Goal: Feedback & Contribution: Contribute content

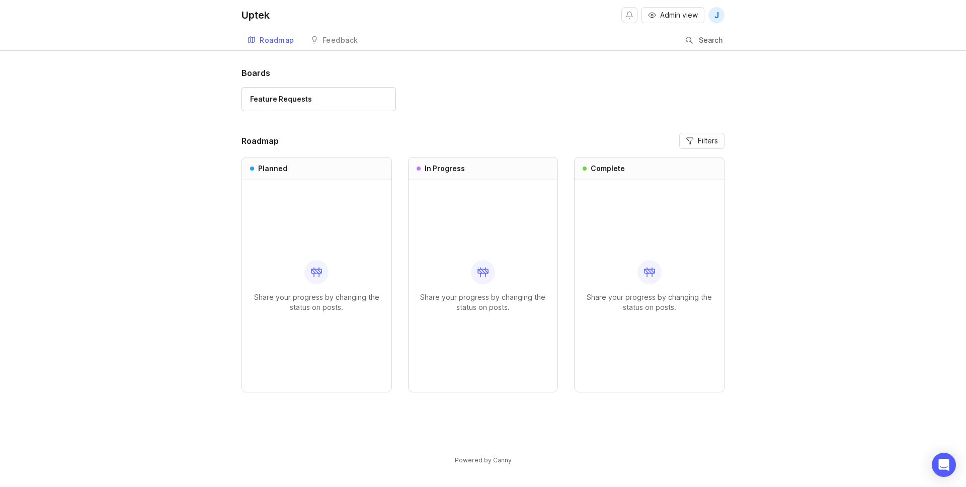
click at [321, 36] on link "Feedback" at bounding box center [334, 40] width 60 height 21
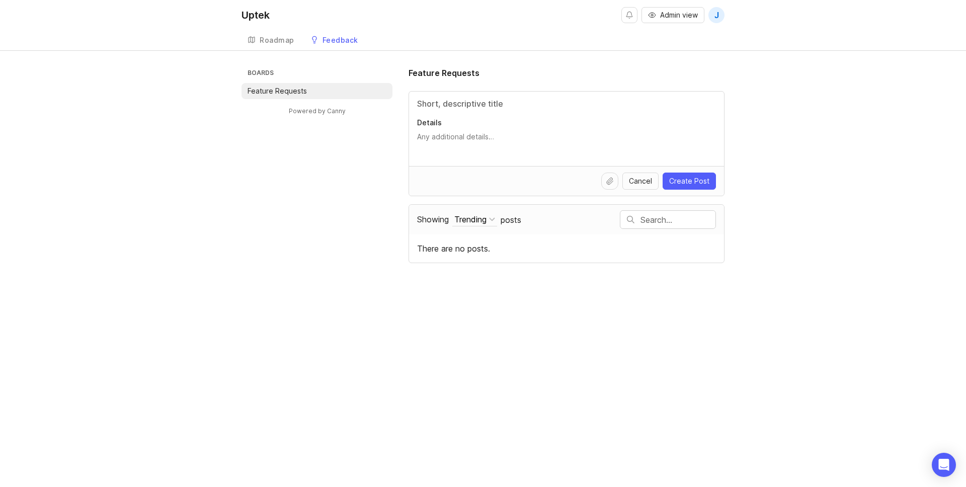
click at [375, 171] on div "Boards Feature Requests Powered by Canny Feature Requests Details Cancel Create…" at bounding box center [483, 165] width 483 height 196
click at [299, 45] on link "Roadmap" at bounding box center [271, 40] width 59 height 21
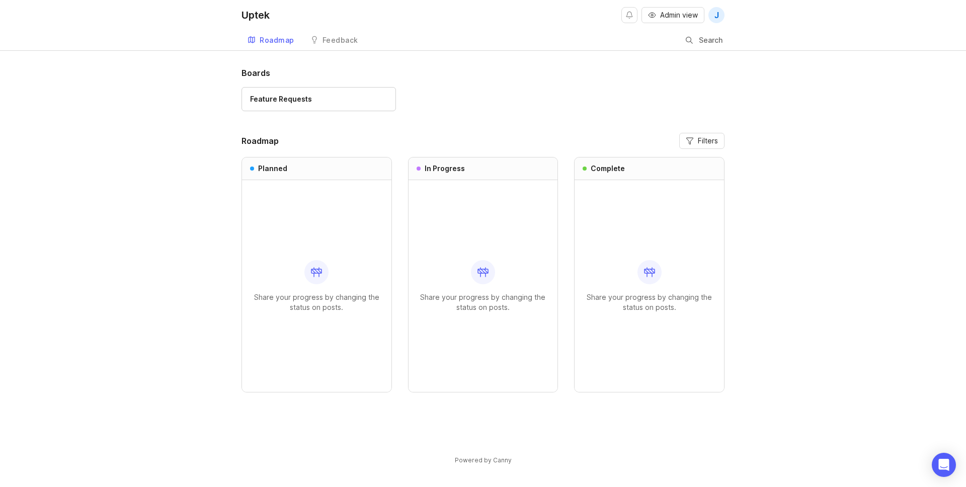
click at [337, 41] on div "Feedback" at bounding box center [341, 40] width 36 height 7
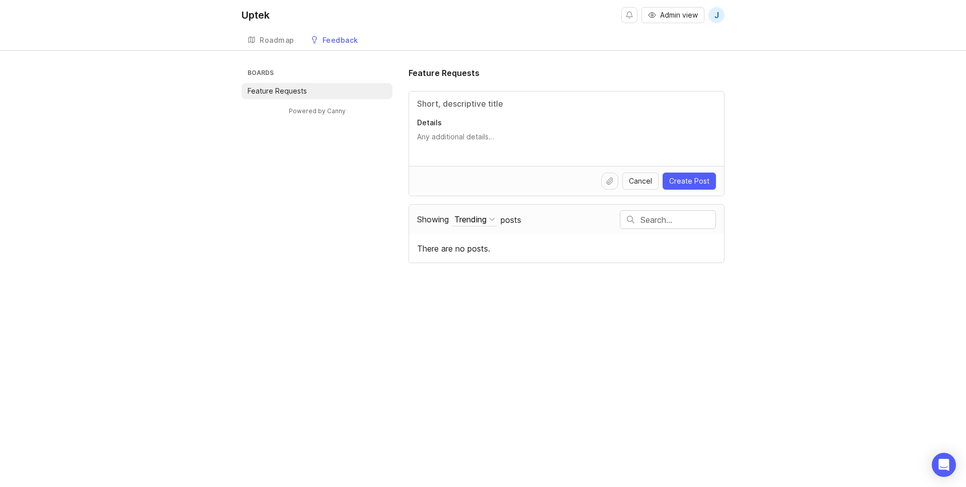
paste input "Dark Mode"
type input "Dark Mode"
click at [464, 133] on textarea "Details" at bounding box center [566, 142] width 299 height 20
paste textarea "Dark mode for Shopify Admin."
type textarea "Dark mode for Shopify Admin."
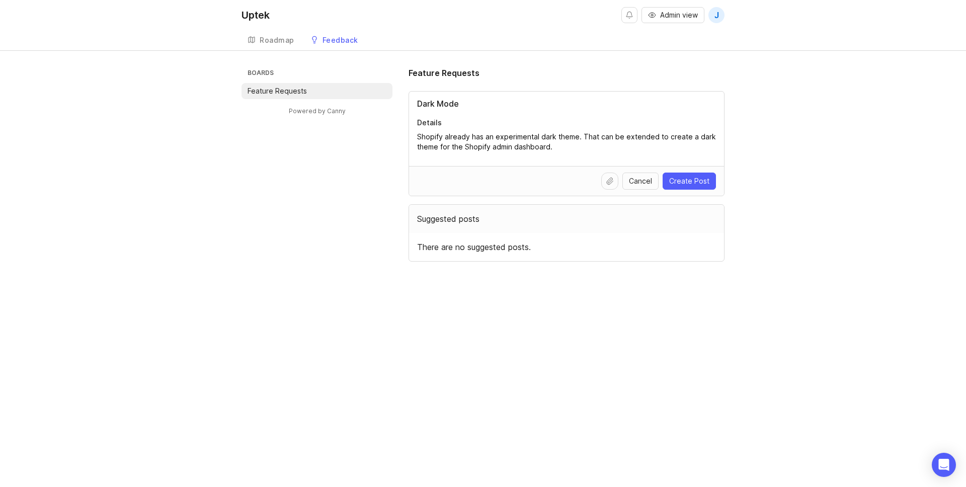
type textarea "Shopify already has an experimental dark theme. That can be extended to create …"
click at [671, 182] on span "Create Post" at bounding box center [689, 181] width 40 height 10
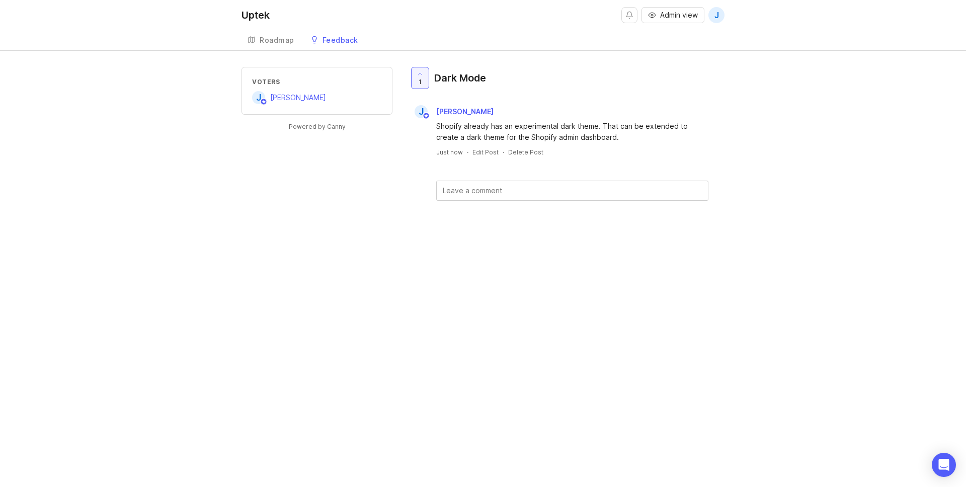
click at [270, 38] on div "Roadmap" at bounding box center [277, 40] width 35 height 7
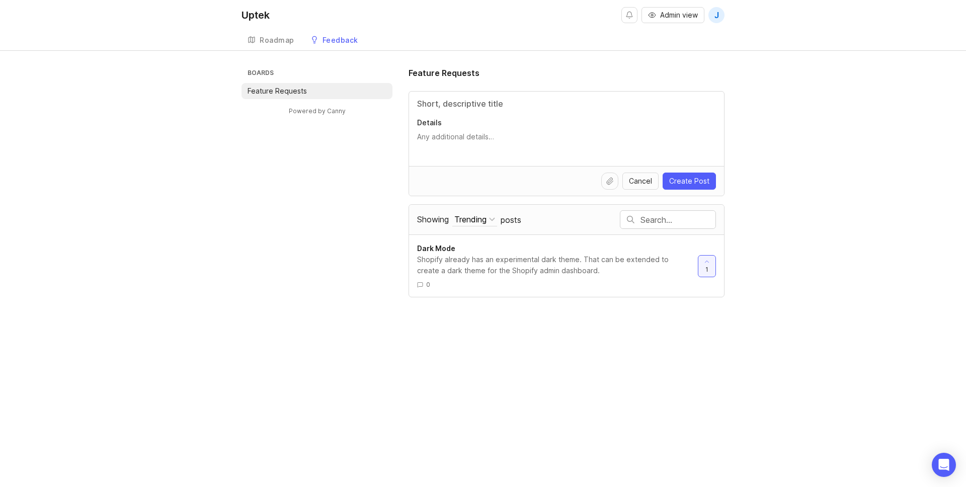
click at [346, 42] on div "Feedback" at bounding box center [341, 40] width 36 height 7
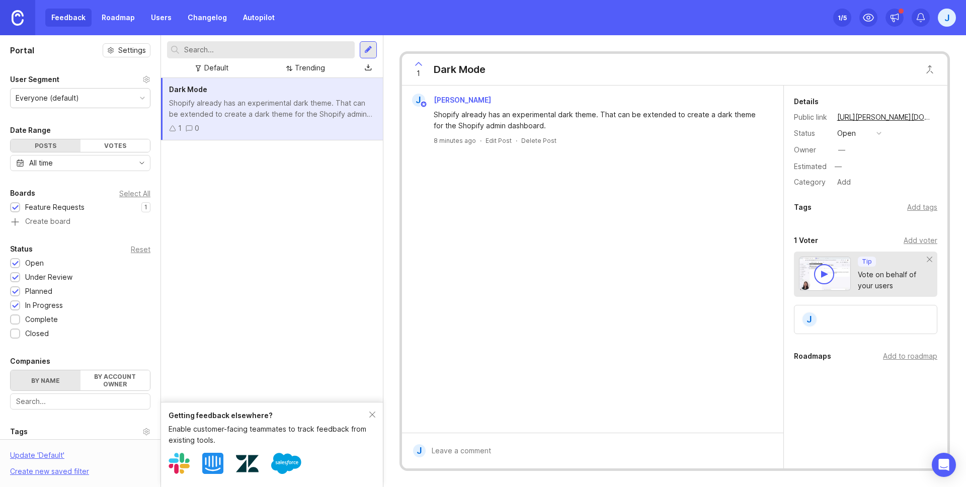
click at [114, 19] on link "Roadmap" at bounding box center [118, 18] width 45 height 18
click at [856, 131] on button "open" at bounding box center [859, 133] width 50 height 13
click at [855, 182] on li "planned" at bounding box center [859, 188] width 50 height 19
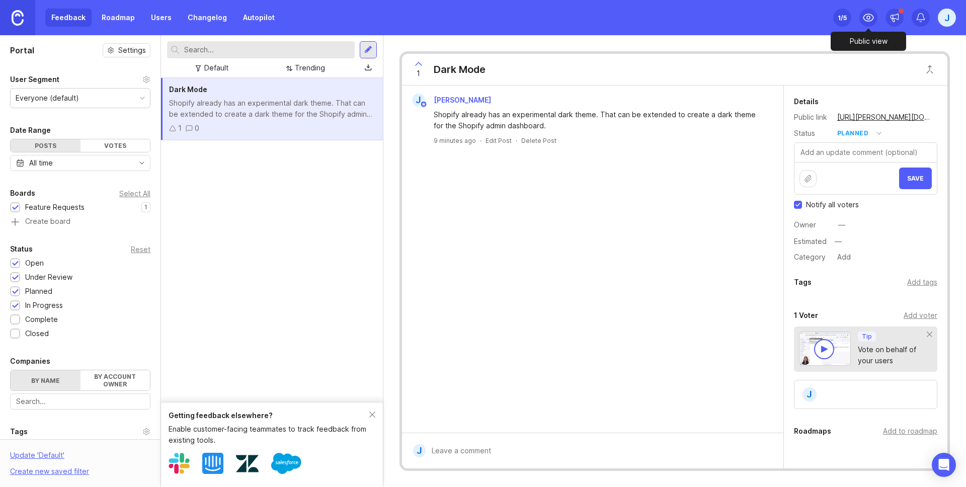
click at [872, 14] on icon at bounding box center [868, 18] width 12 height 12
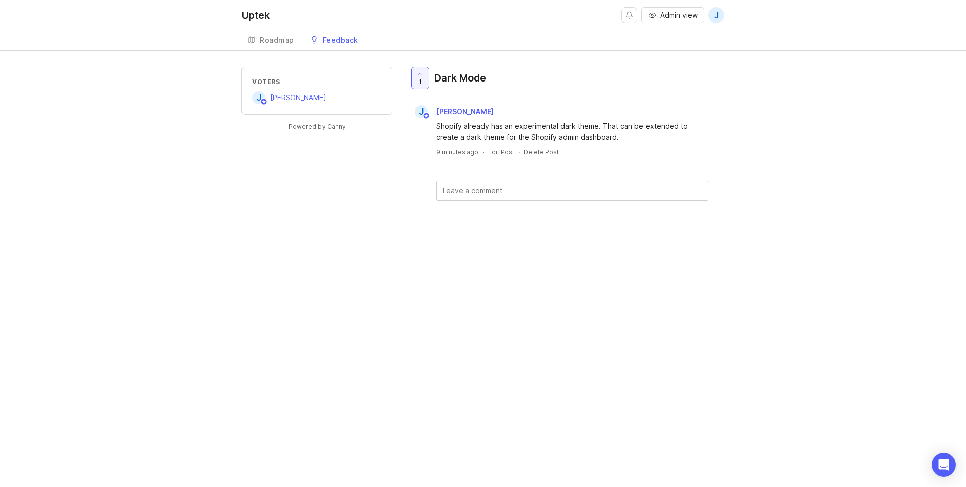
click at [259, 167] on div "Voters J Junaid Ahmed Powered by Canny 1 Dark Mode J Junaid Ahmed Shopify alrea…" at bounding box center [483, 150] width 483 height 166
click at [513, 245] on div "Uptek Admin view J Create Roadmap Feedback Feature Requests Voters J Junaid Ahm…" at bounding box center [483, 243] width 966 height 487
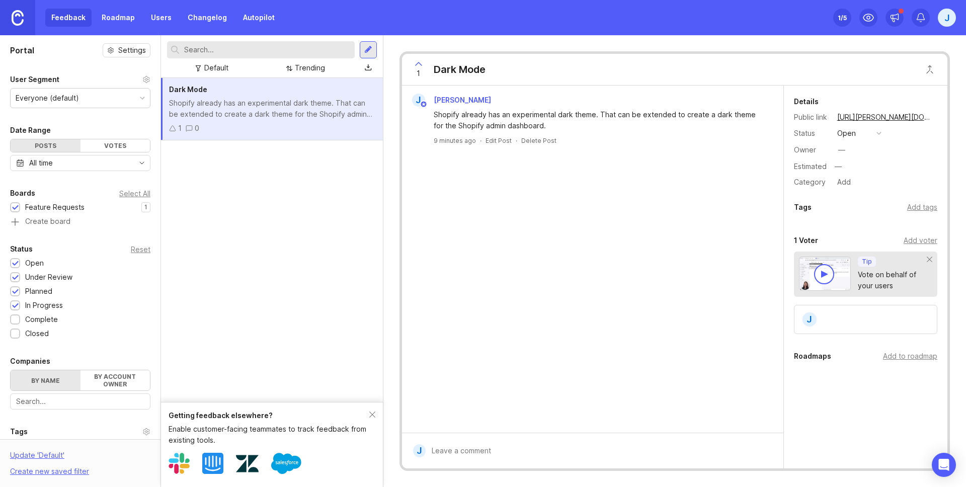
click at [850, 135] on div "open" at bounding box center [846, 133] width 19 height 11
click at [846, 185] on div "planned" at bounding box center [855, 188] width 32 height 9
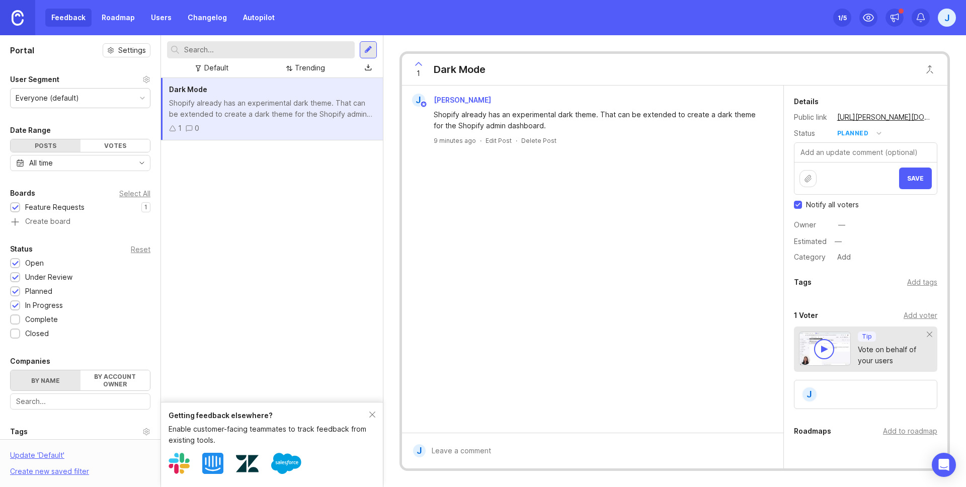
click at [902, 183] on button "Save" at bounding box center [915, 179] width 33 height 22
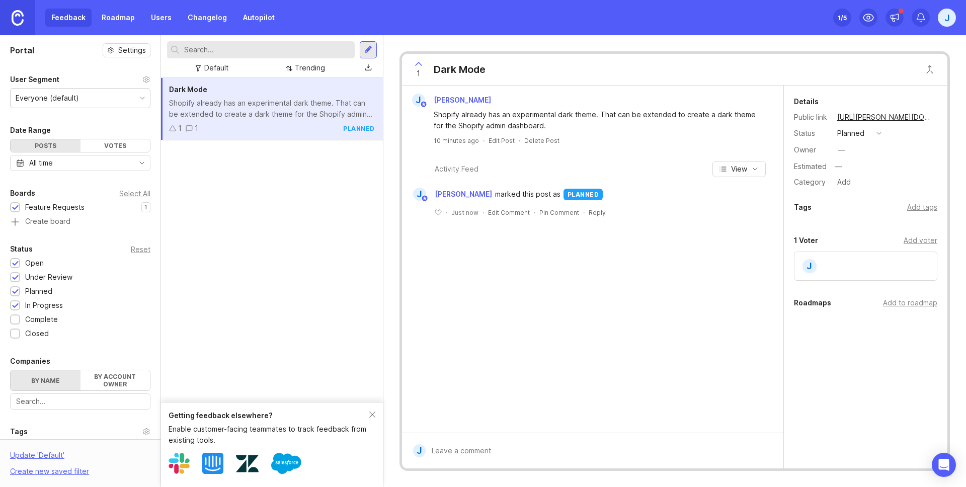
click at [245, 233] on div "Dark Mode Shopify already has an experimental dark theme. That can be extended …" at bounding box center [272, 240] width 222 height 324
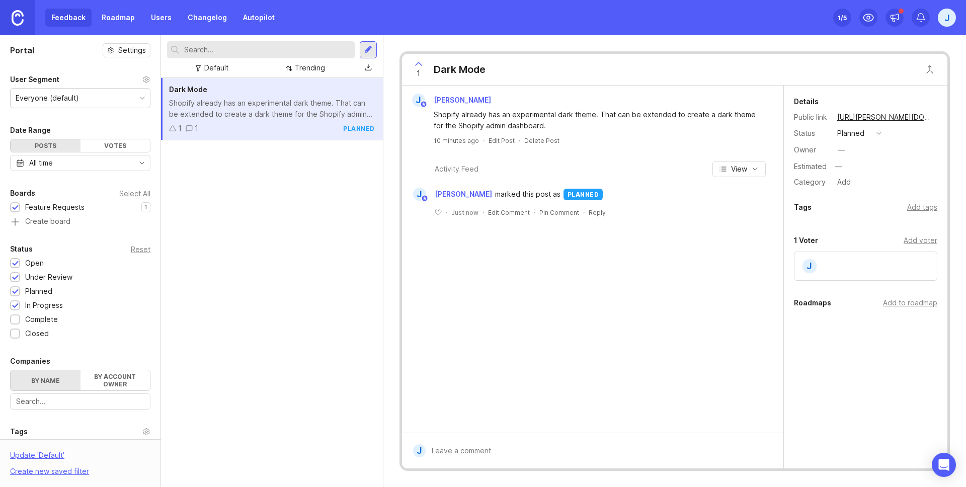
click at [278, 287] on div "Dark Mode Shopify already has an experimental dark theme. That can be extended …" at bounding box center [272, 282] width 222 height 409
click at [211, 21] on link "Changelog" at bounding box center [207, 18] width 51 height 18
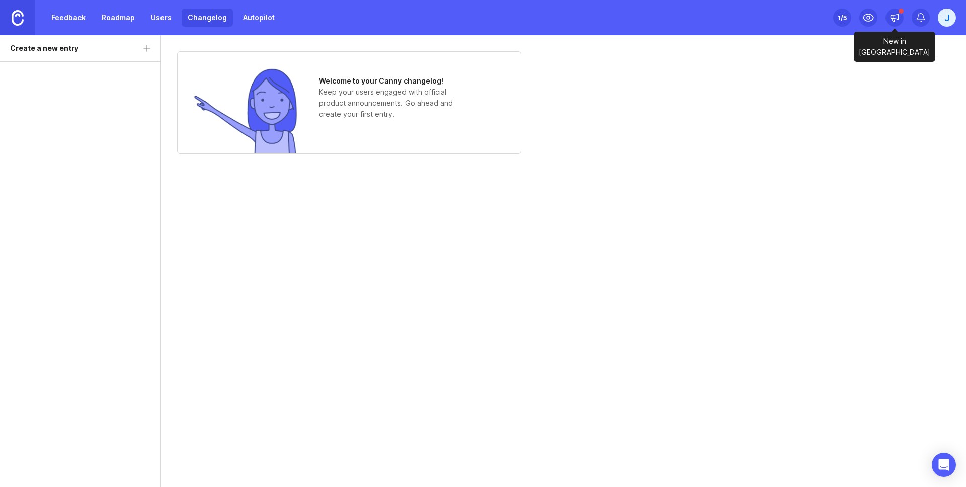
click at [897, 18] on icon at bounding box center [895, 18] width 10 height 10
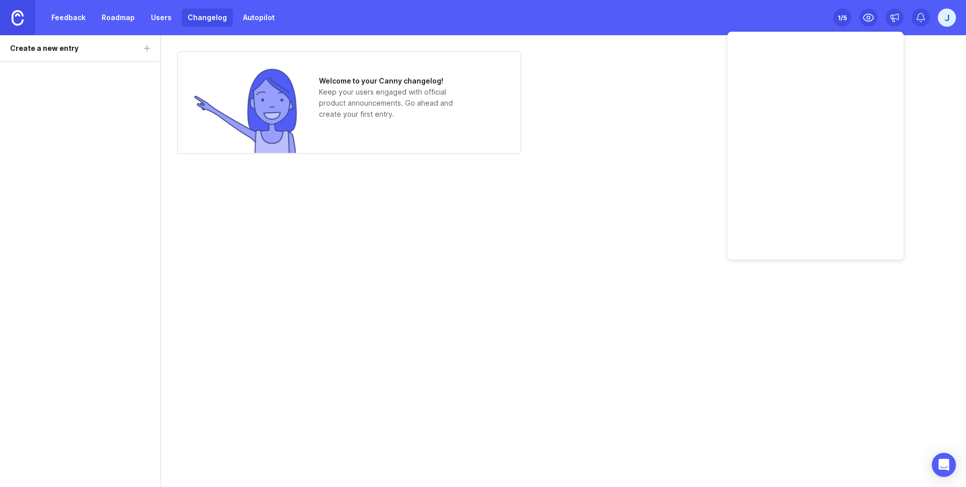
click at [675, 113] on div "Welcome to your Canny changelog! Keep your users engaged with official product …" at bounding box center [563, 102] width 773 height 103
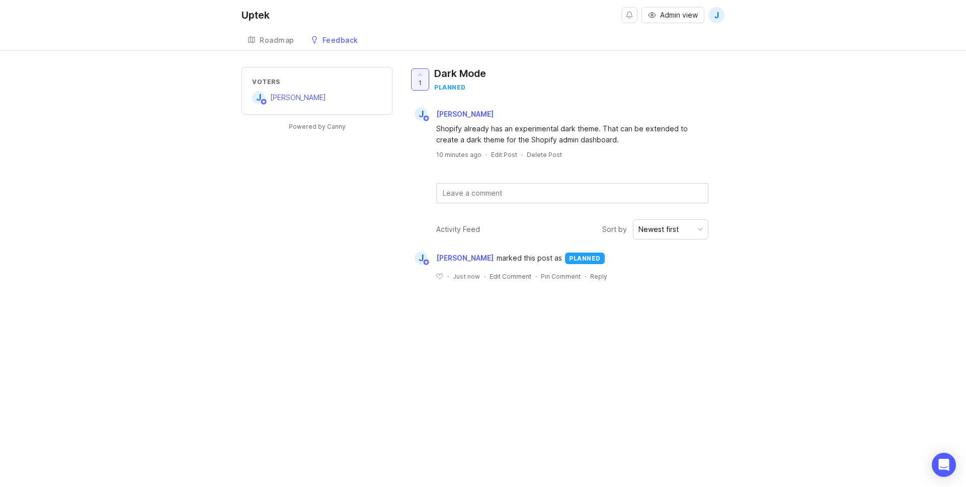
click at [276, 43] on div "Roadmap" at bounding box center [277, 40] width 35 height 7
click at [147, 112] on div "Voters J Junaid Ahmed Powered by Canny 1 Dark Mode planned J Junaid Ahmed Shopi…" at bounding box center [483, 182] width 966 height 230
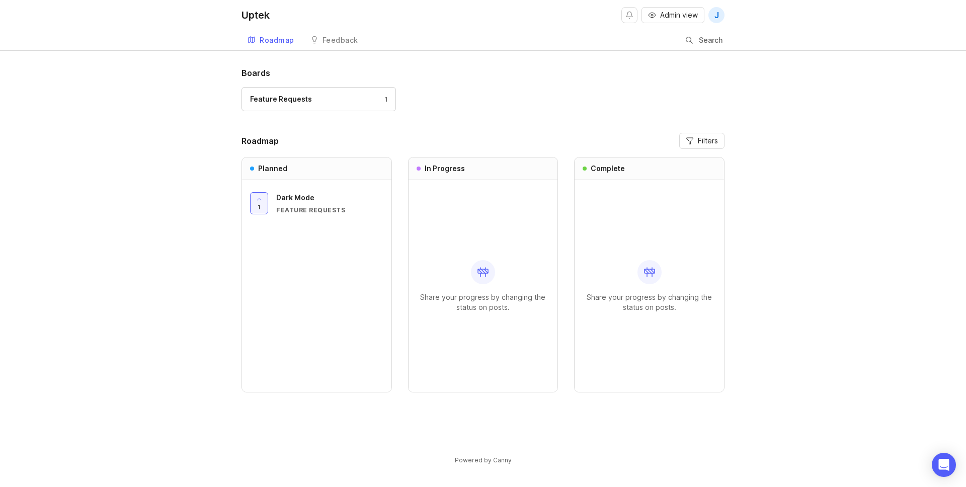
click at [318, 133] on header "Roadmap Filters" at bounding box center [483, 141] width 483 height 16
click at [481, 138] on header "Roadmap Filters" at bounding box center [483, 141] width 483 height 16
